Goal: Information Seeking & Learning: Learn about a topic

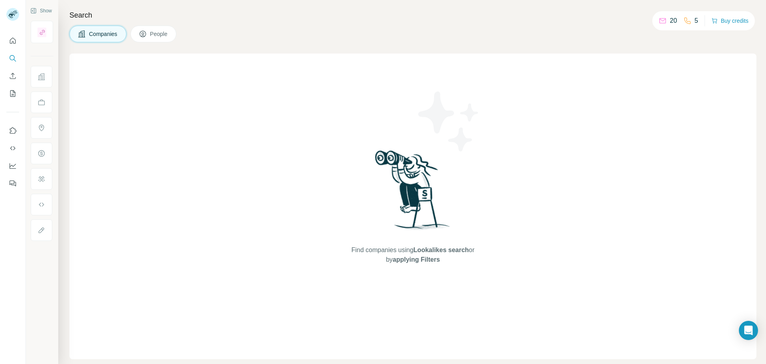
click at [175, 31] on button "People" at bounding box center [154, 34] width 46 height 17
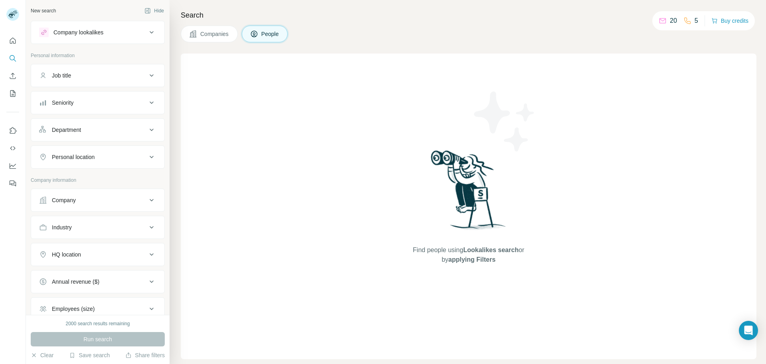
click at [276, 27] on button "People" at bounding box center [265, 34] width 46 height 17
click at [96, 83] on button "Job title" at bounding box center [97, 75] width 133 height 19
click at [107, 118] on button "Seniority" at bounding box center [97, 126] width 133 height 19
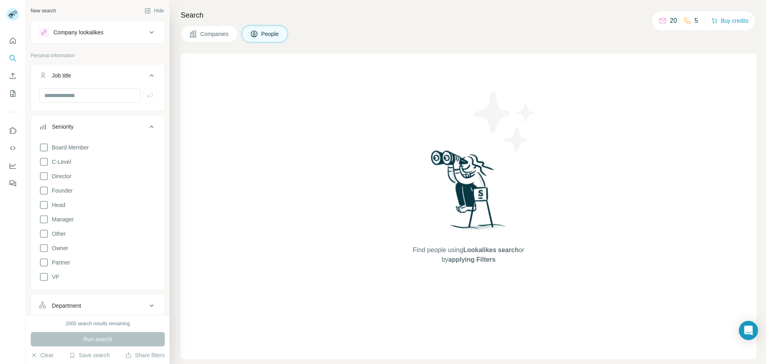
click at [215, 163] on div "Find people using Lookalikes search or by applying Filters" at bounding box center [469, 205] width 576 height 305
click at [146, 10] on icon "button" at bounding box center [147, 10] width 2 height 5
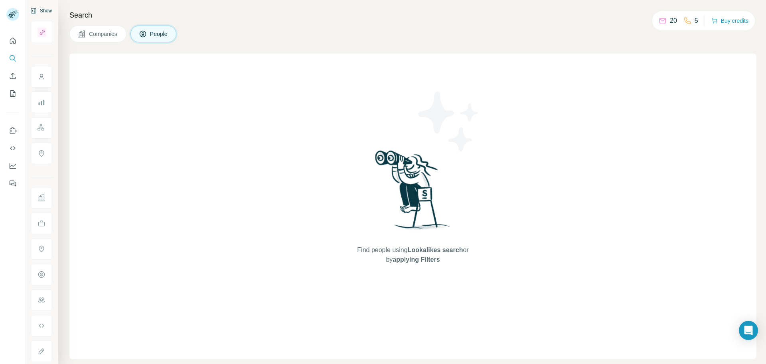
click at [151, 31] on span "People" at bounding box center [159, 34] width 18 height 8
click at [429, 248] on span "Lookalikes search" at bounding box center [435, 249] width 55 height 7
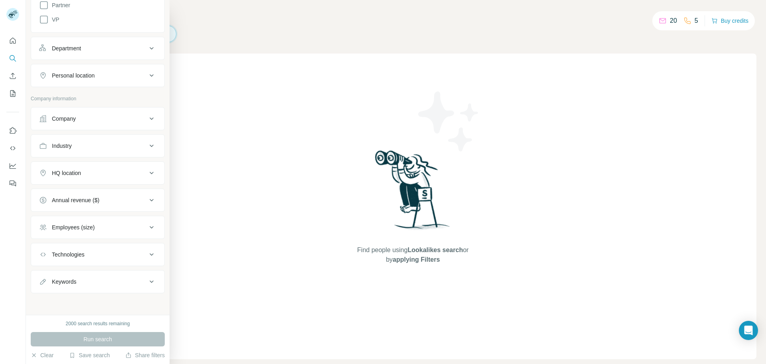
scroll to position [258, 0]
click at [104, 280] on div "Keywords" at bounding box center [93, 281] width 108 height 8
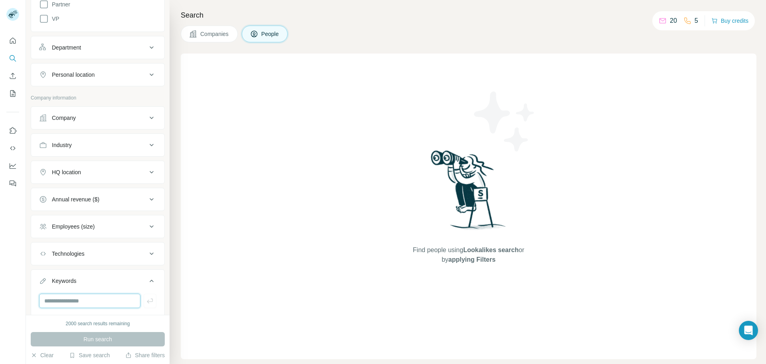
click at [99, 297] on input "text" at bounding box center [89, 300] width 101 height 14
type input "**********"
click at [95, 339] on div "Run search" at bounding box center [98, 339] width 134 height 14
click at [137, 321] on div "2000 search results remaining" at bounding box center [98, 323] width 134 height 7
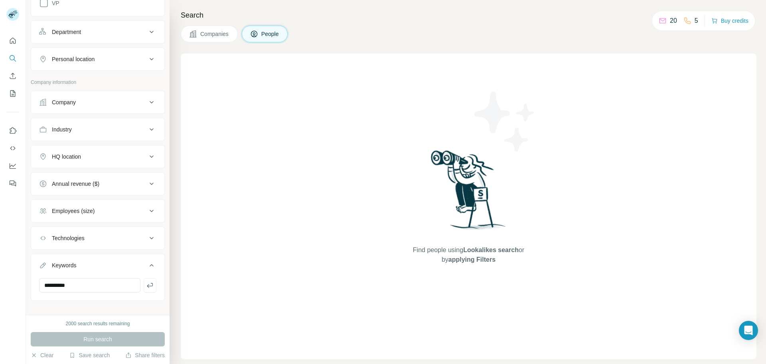
scroll to position [282, 0]
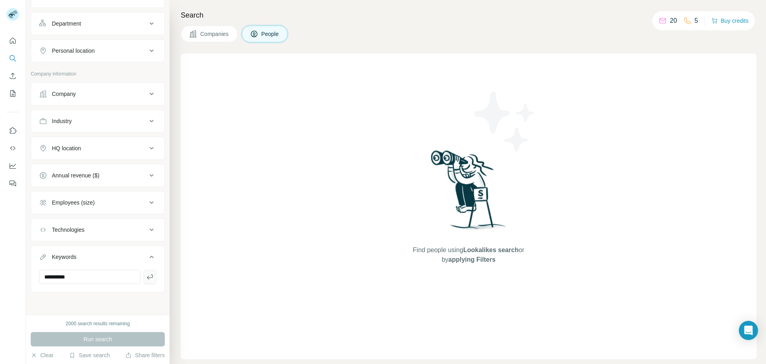
click at [147, 277] on icon "button" at bounding box center [150, 276] width 6 height 5
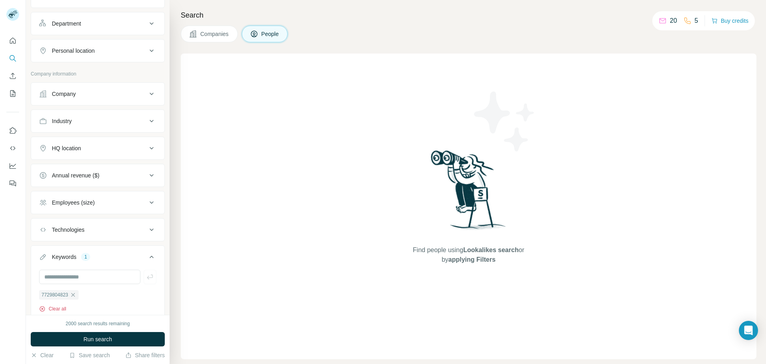
click at [59, 308] on button "Clear all" at bounding box center [52, 308] width 27 height 7
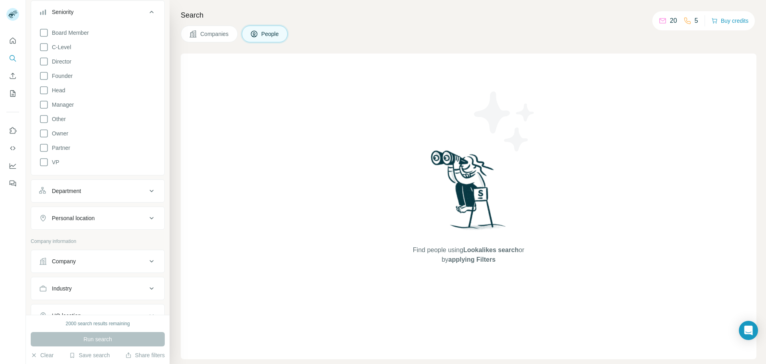
scroll to position [122, 0]
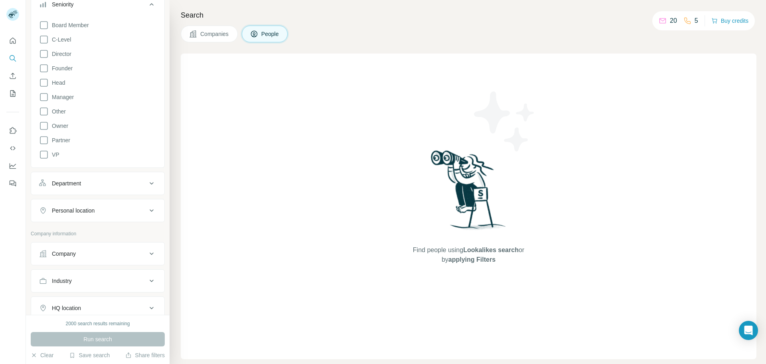
click at [100, 210] on div "Personal location" at bounding box center [93, 210] width 108 height 8
click at [95, 229] on input "text" at bounding box center [97, 230] width 117 height 14
type input "*****"
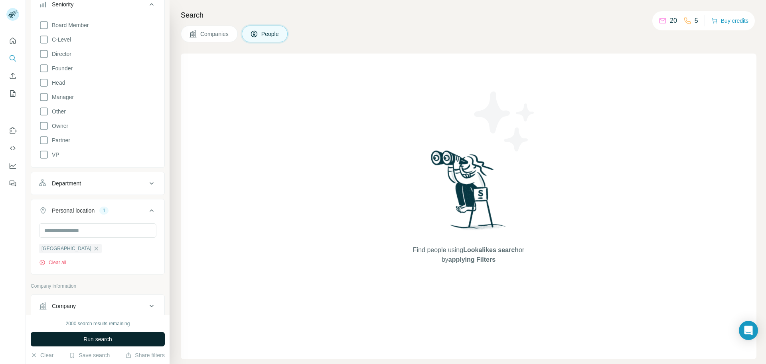
click at [94, 344] on button "Run search" at bounding box center [98, 339] width 134 height 14
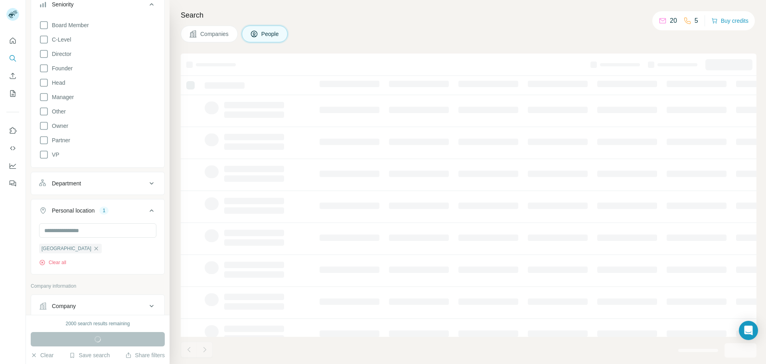
click at [94, 341] on div "Run search" at bounding box center [98, 339] width 134 height 14
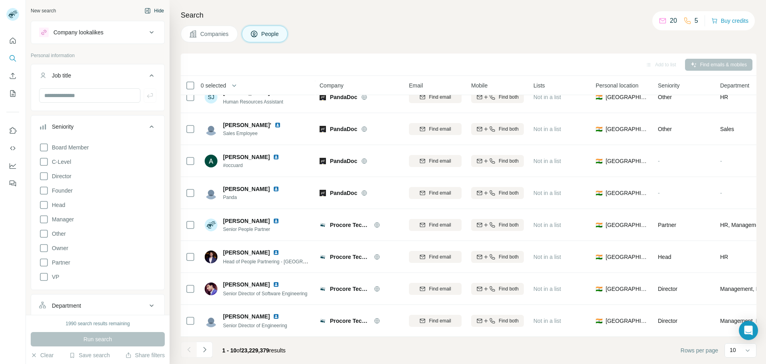
click at [689, 19] on icon at bounding box center [688, 21] width 8 height 8
